Goal: Transaction & Acquisition: Purchase product/service

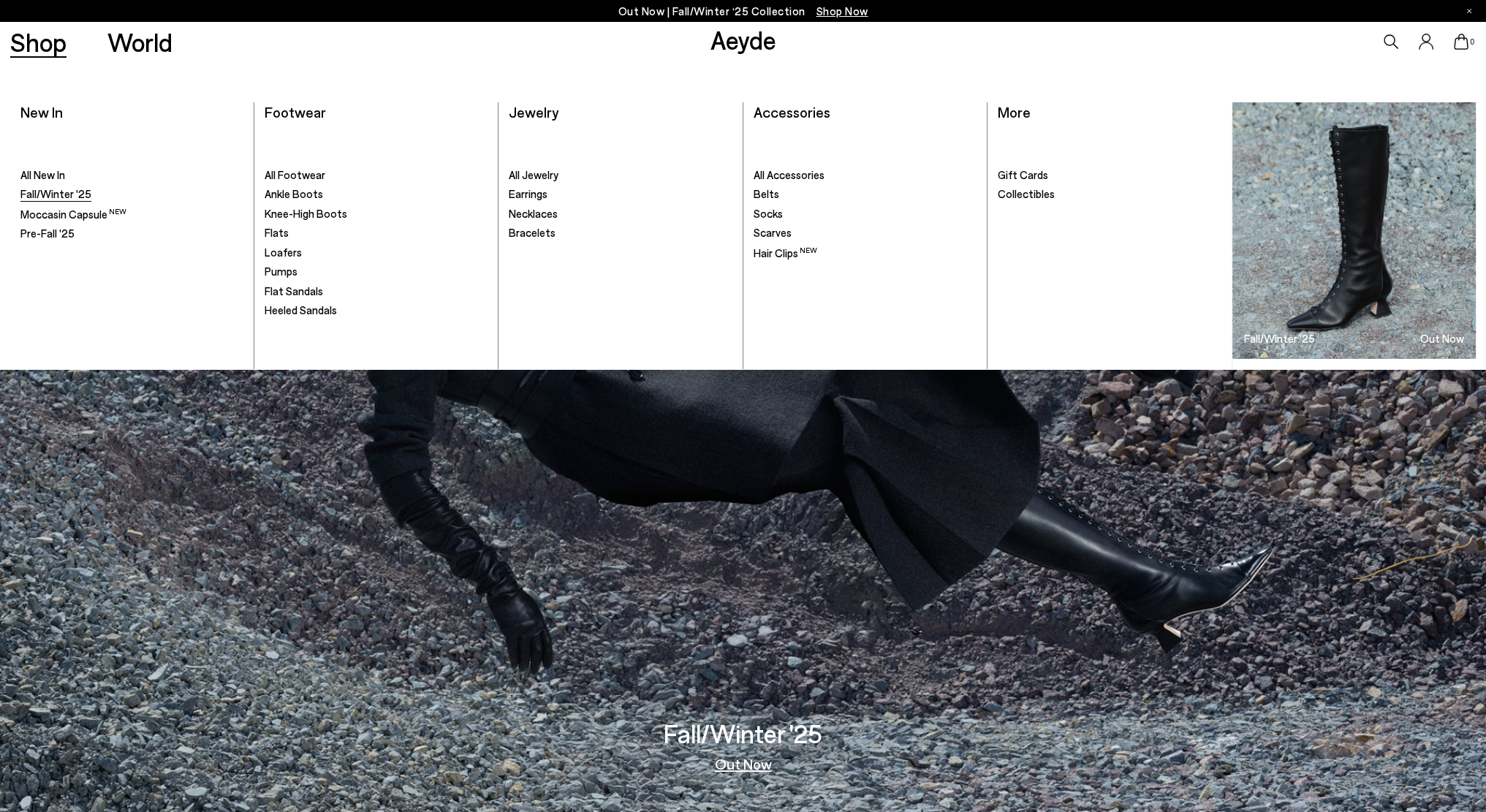
click at [71, 190] on span "Fall/Winter '25" at bounding box center [56, 194] width 71 height 14
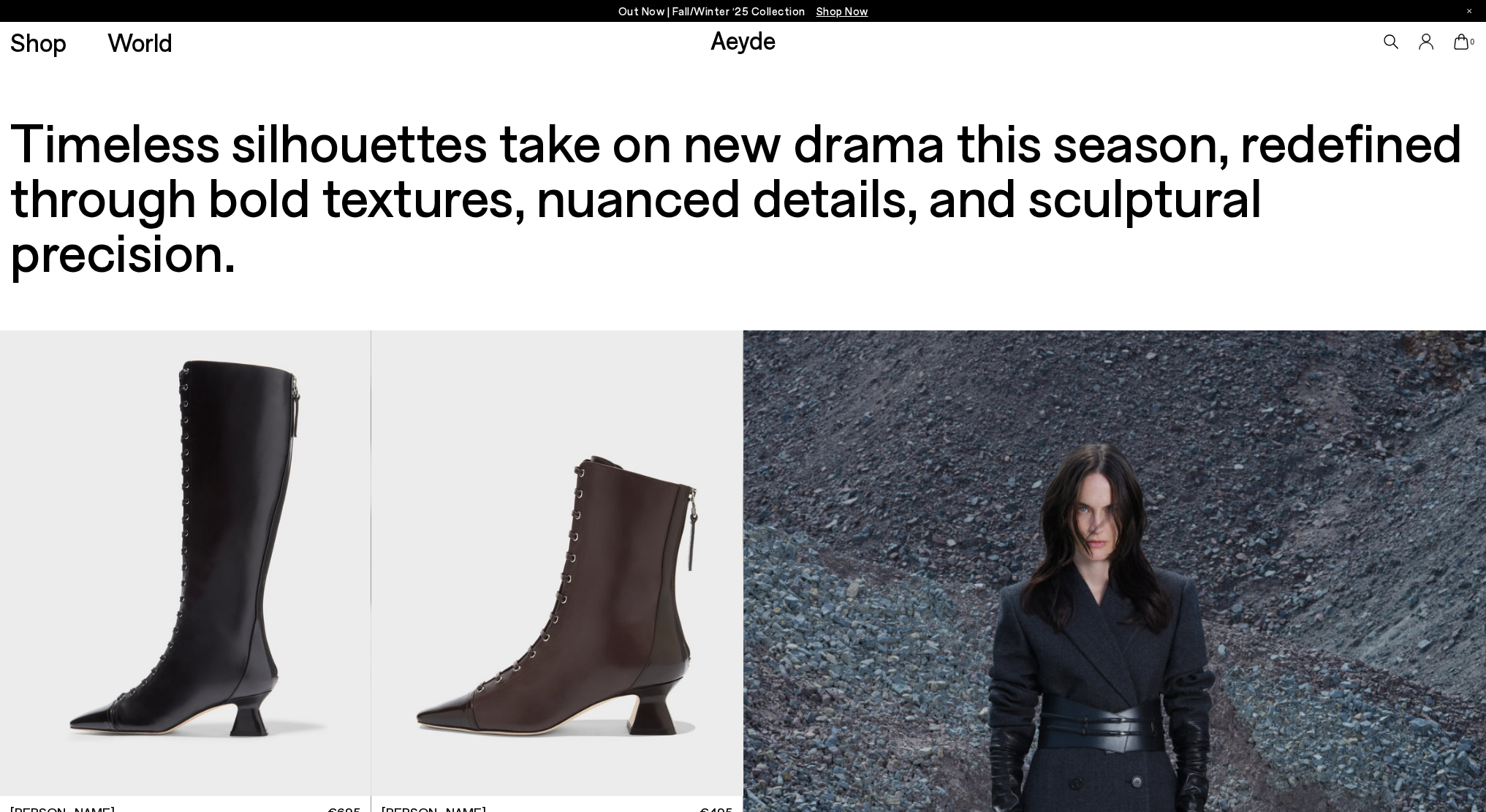
click at [835, 8] on span "Shop Now" at bounding box center [842, 11] width 52 height 14
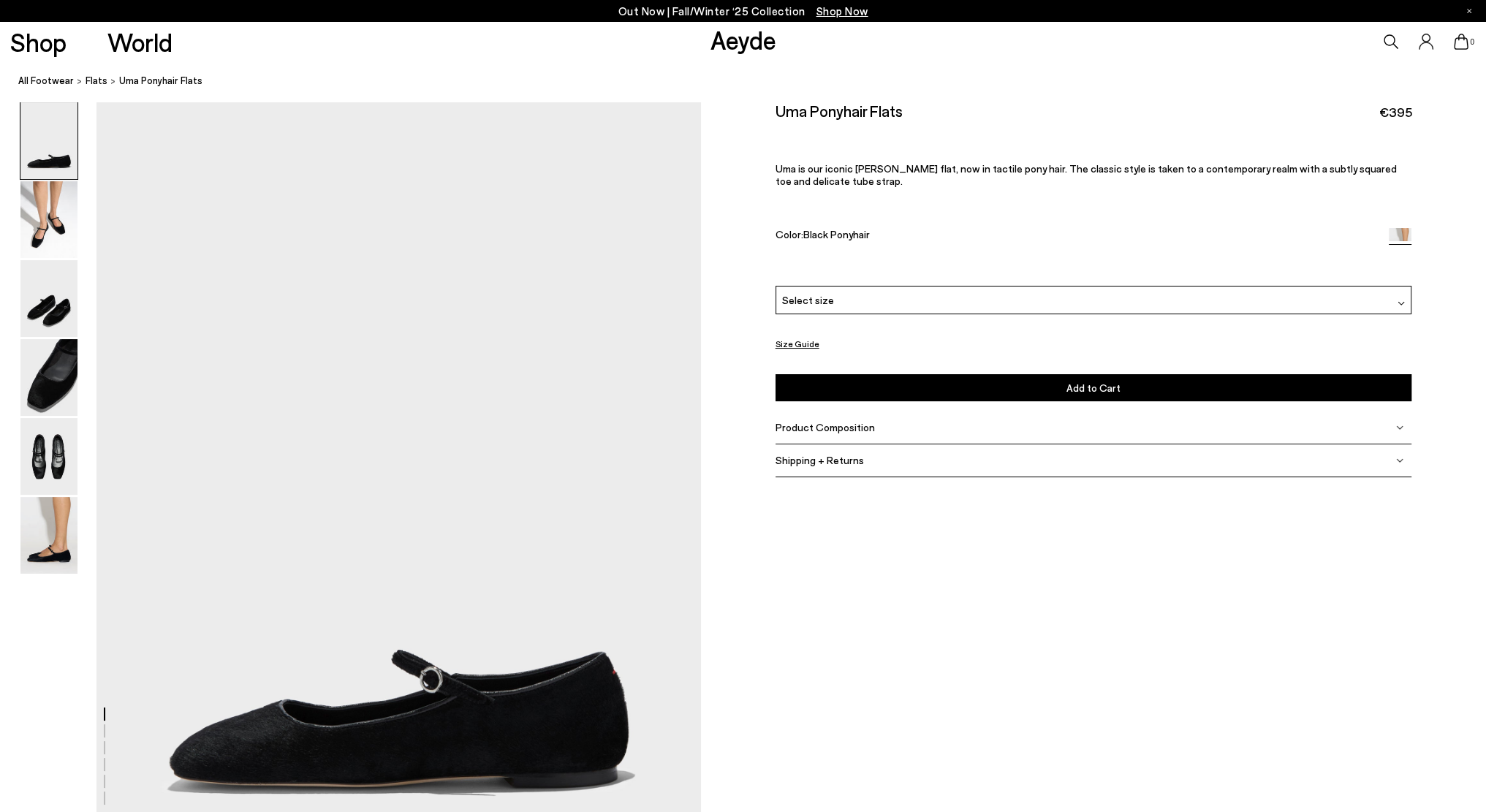
click at [892, 297] on div "Select size" at bounding box center [1094, 300] width 637 height 29
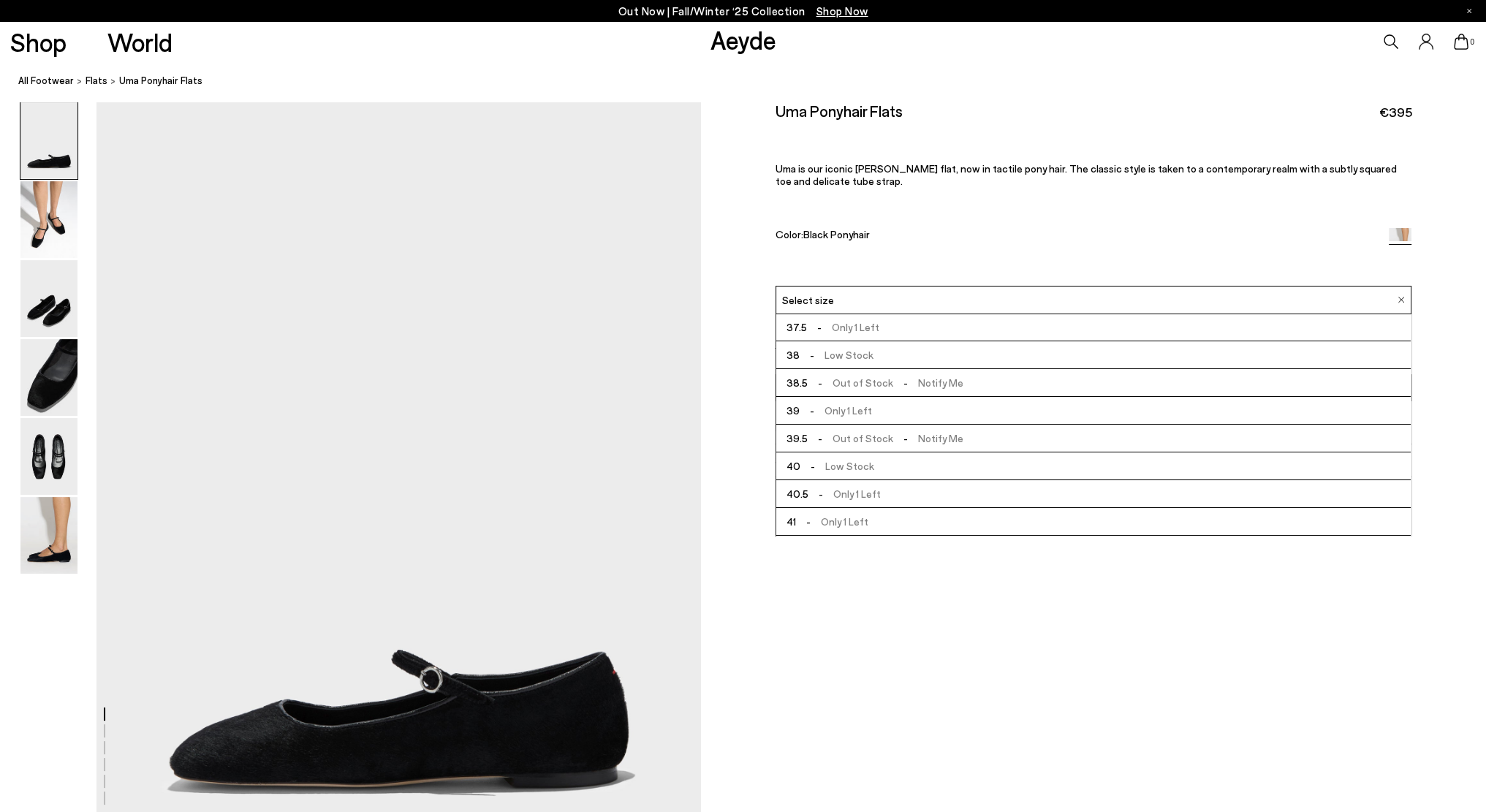
scroll to position [81, 0]
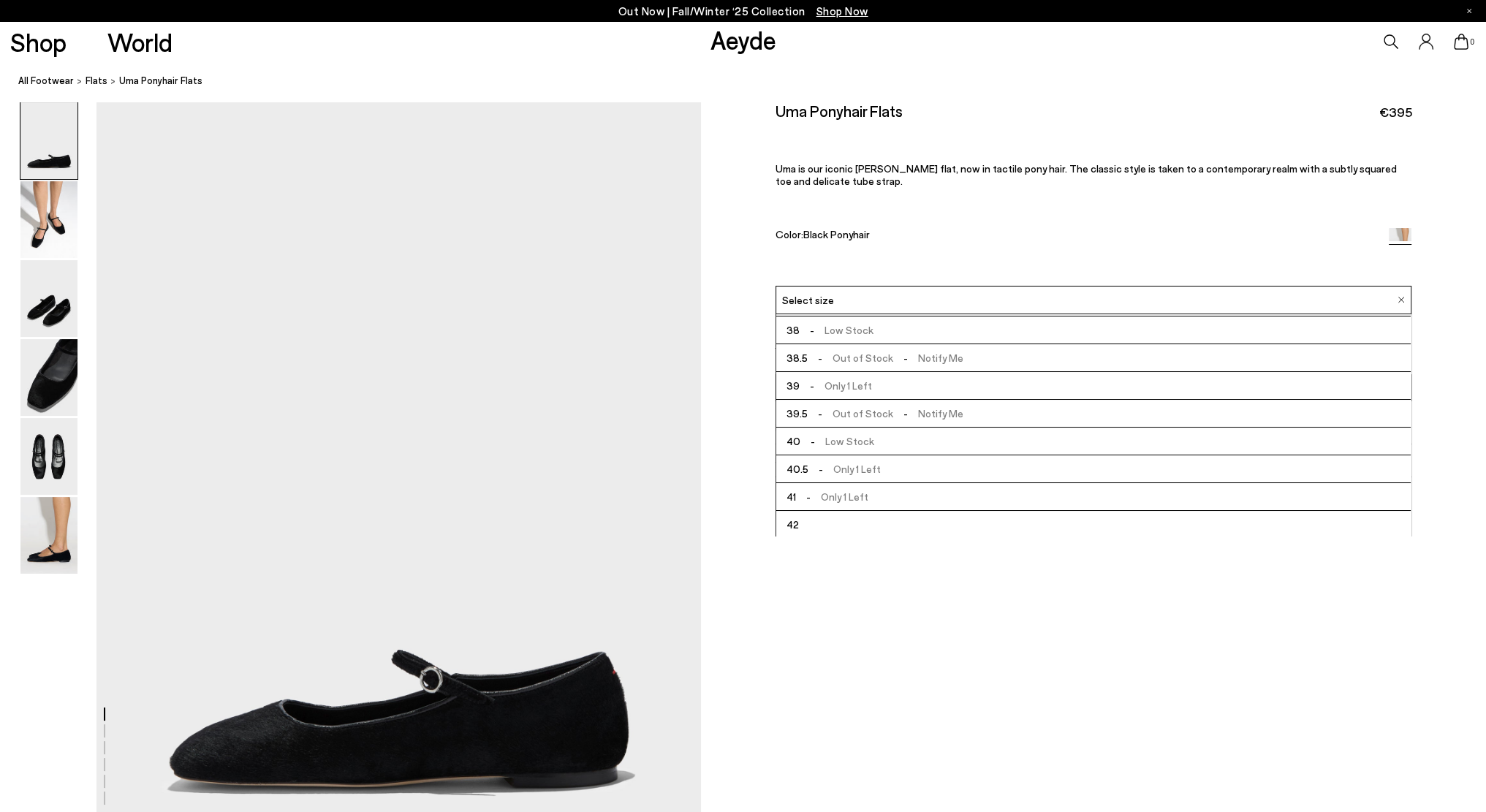
click at [841, 520] on li "42" at bounding box center [1094, 524] width 636 height 28
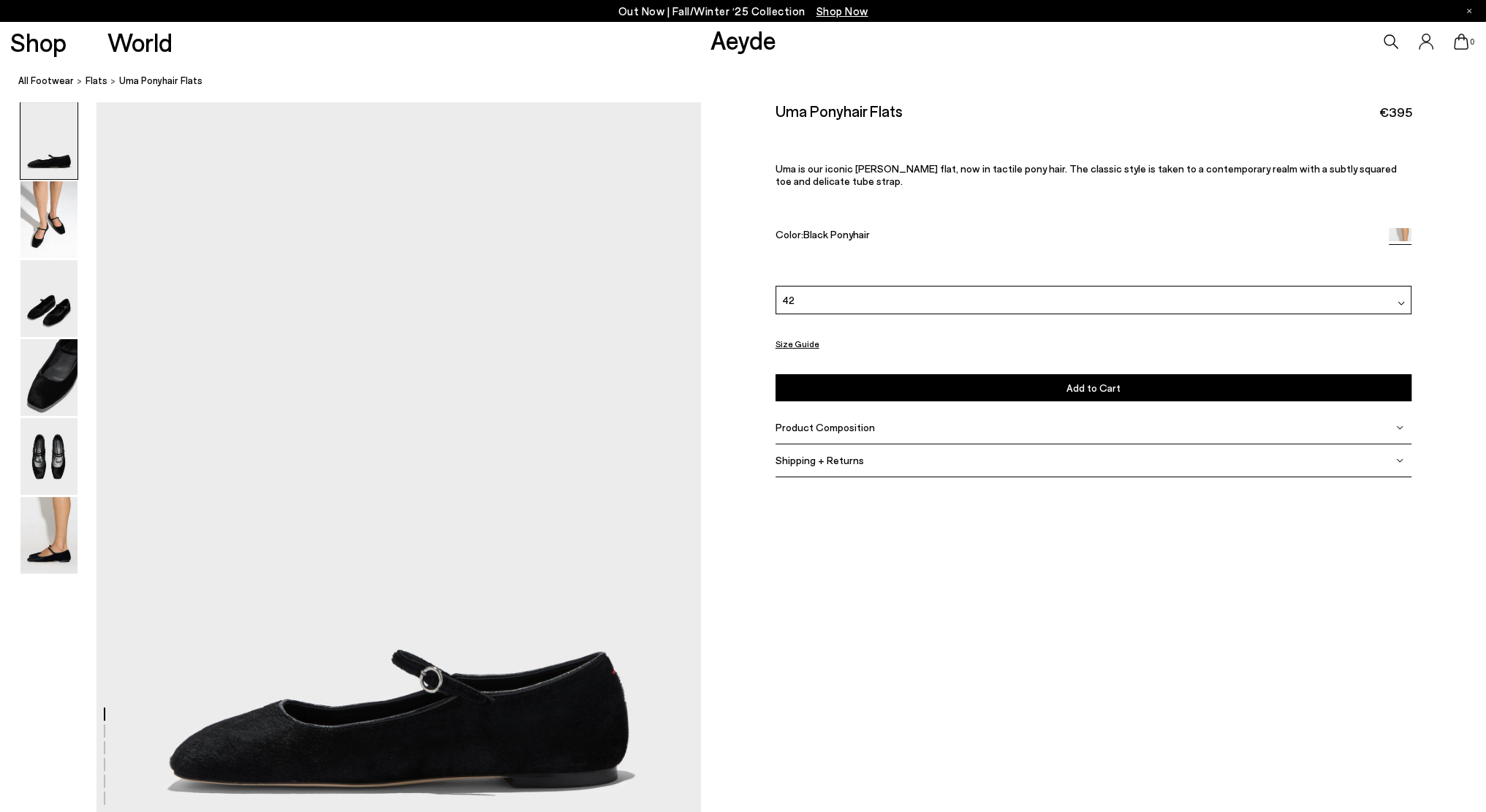
click at [1062, 388] on button "Add to Cart Select a Size First" at bounding box center [1094, 388] width 637 height 27
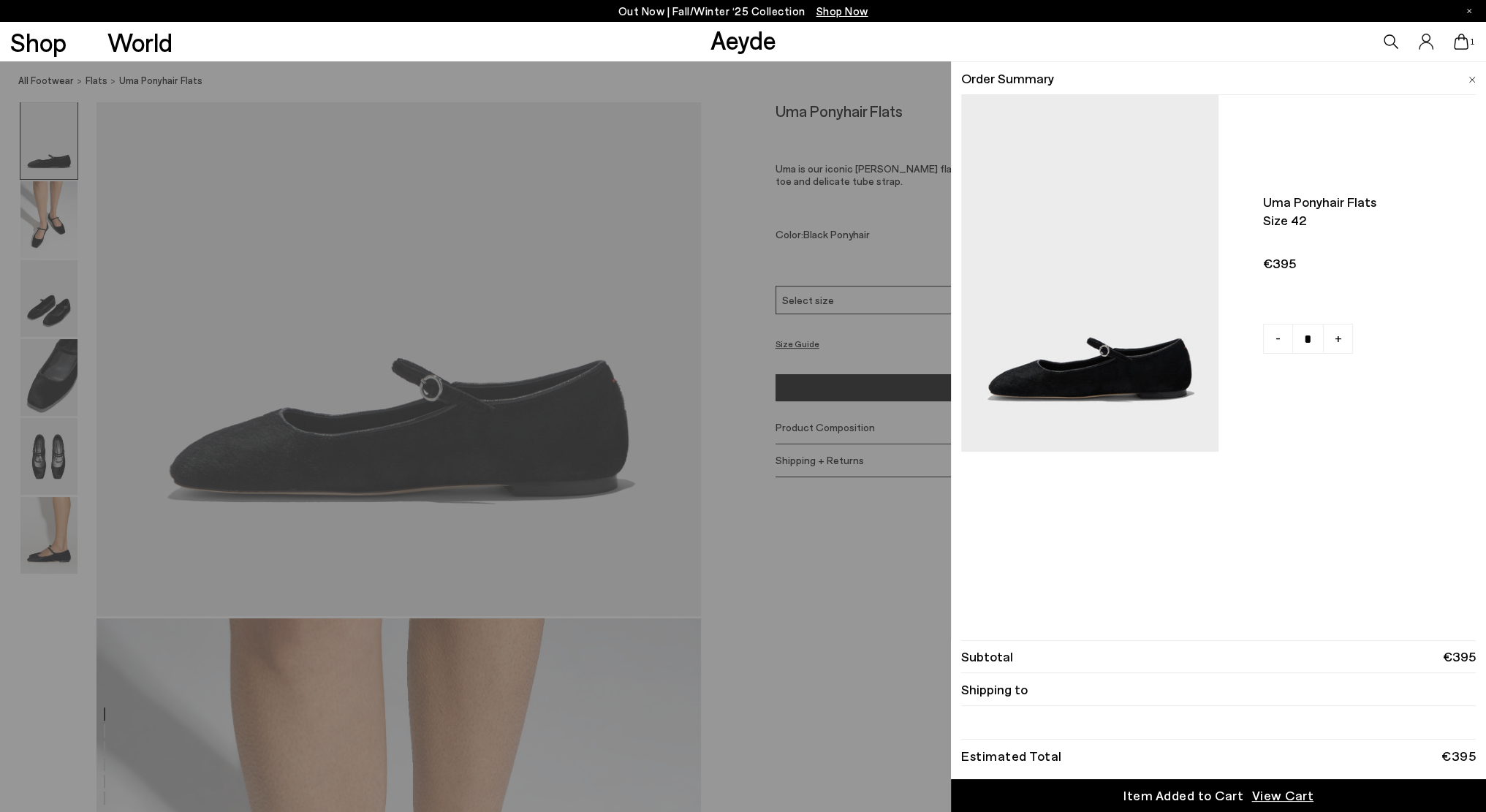
scroll to position [292, 0]
click at [1282, 795] on span "View Cart" at bounding box center [1282, 795] width 62 height 18
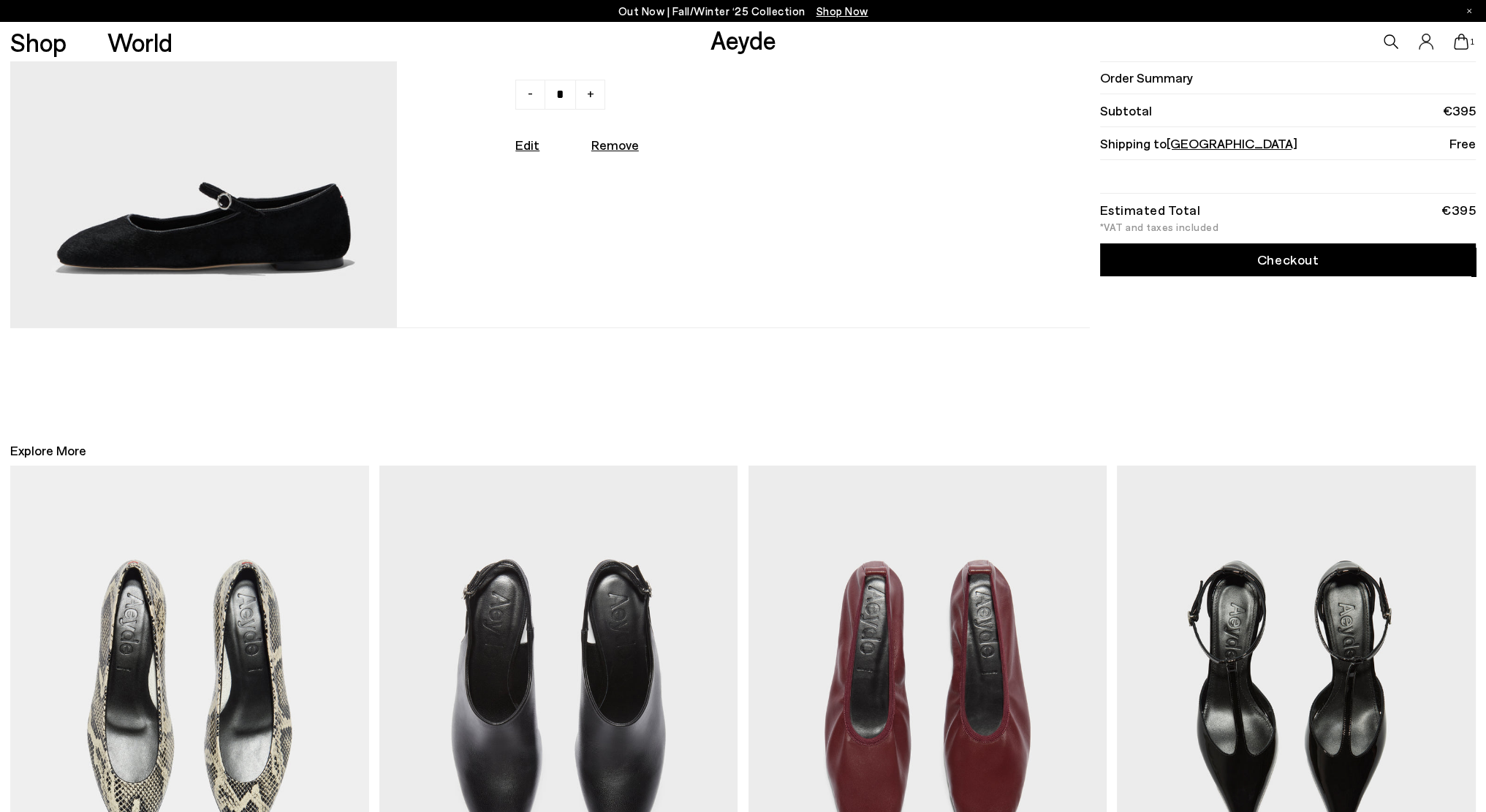
scroll to position [97, 0]
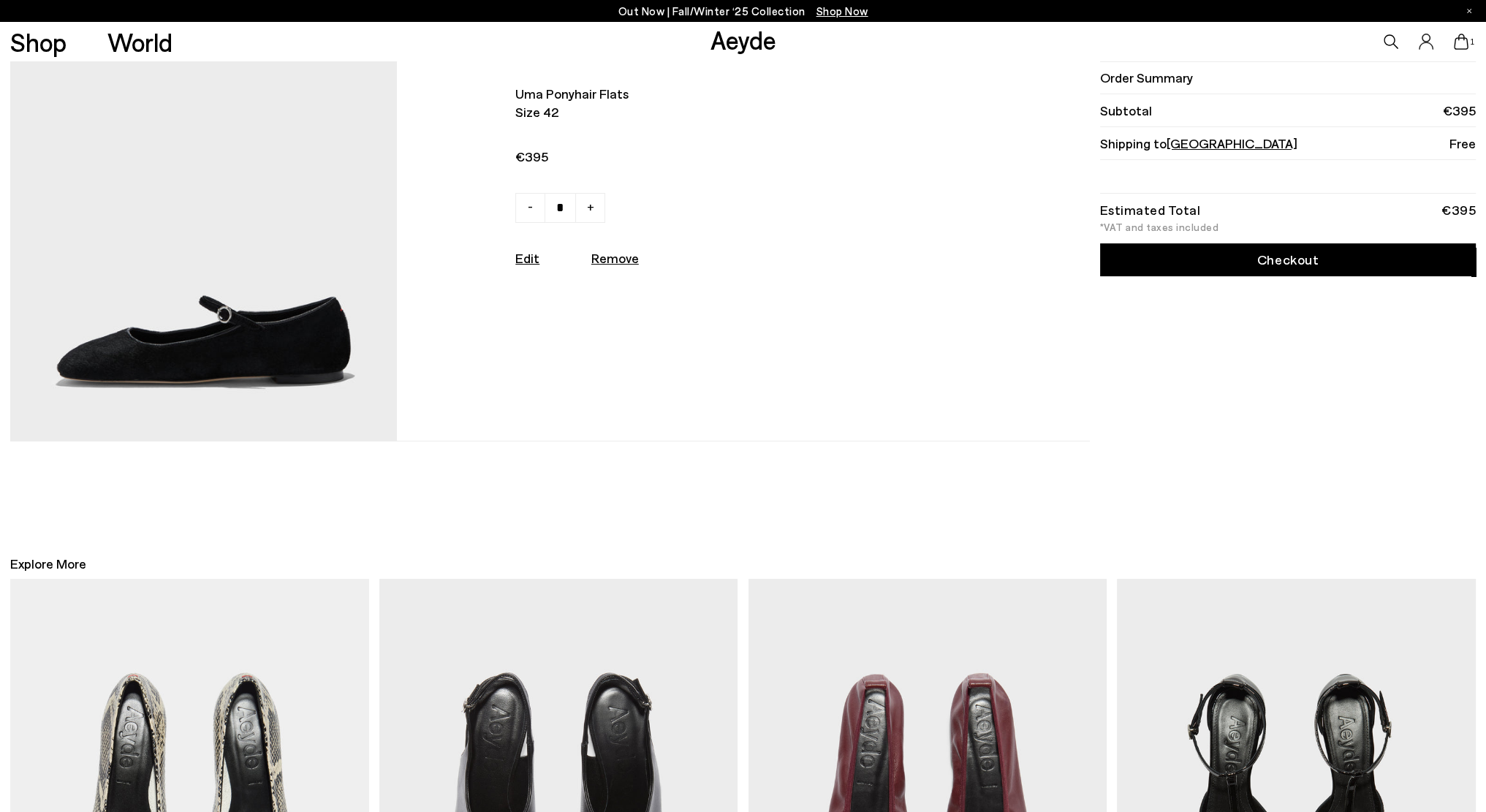
click at [1255, 254] on link "Checkout" at bounding box center [1288, 260] width 376 height 33
